Goal: Task Accomplishment & Management: Manage account settings

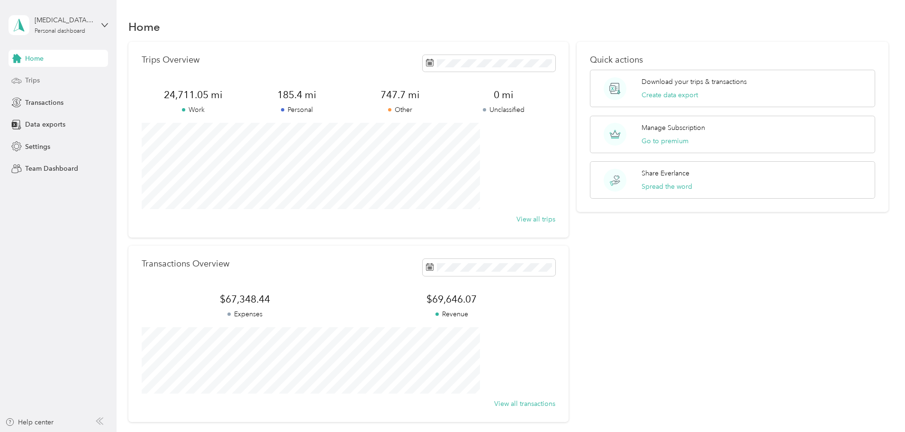
click at [27, 77] on span "Trips" at bounding box center [32, 80] width 15 height 10
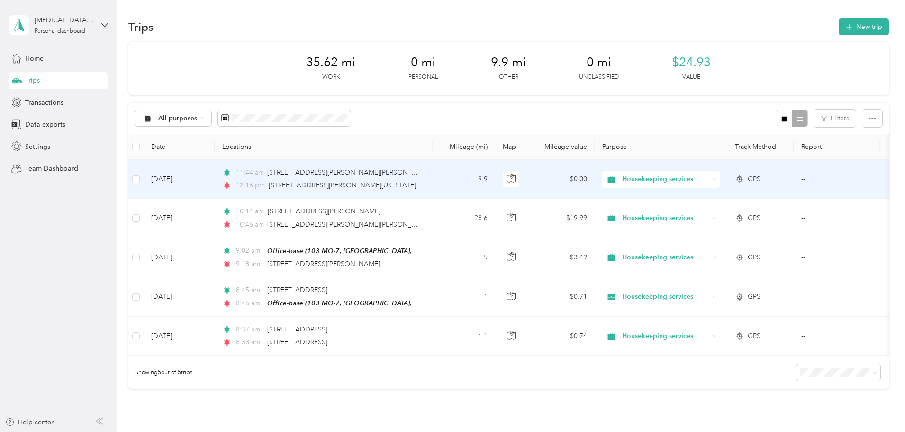
click at [495, 180] on td "9.9" at bounding box center [463, 179] width 63 height 39
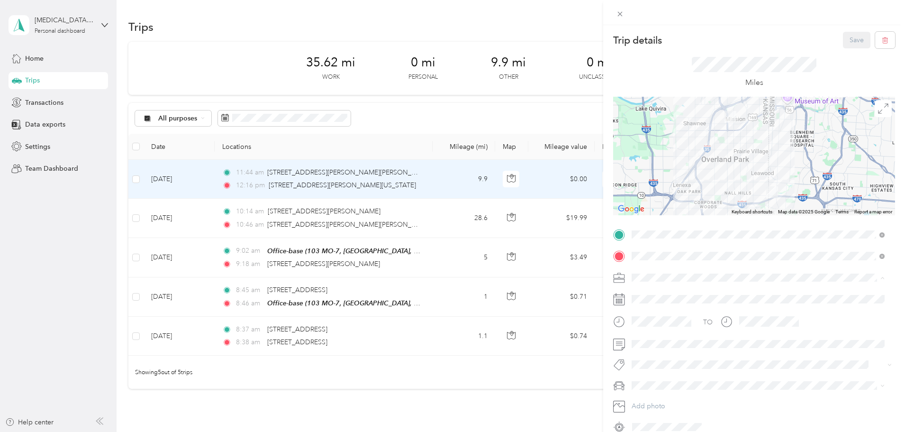
click at [660, 330] on li "Housekeeping services" at bounding box center [758, 327] width 260 height 17
click at [647, 398] on span "MDX" at bounding box center [642, 398] width 15 height 8
click at [848, 32] on button "Save" at bounding box center [856, 40] width 27 height 17
